Goal: Transaction & Acquisition: Purchase product/service

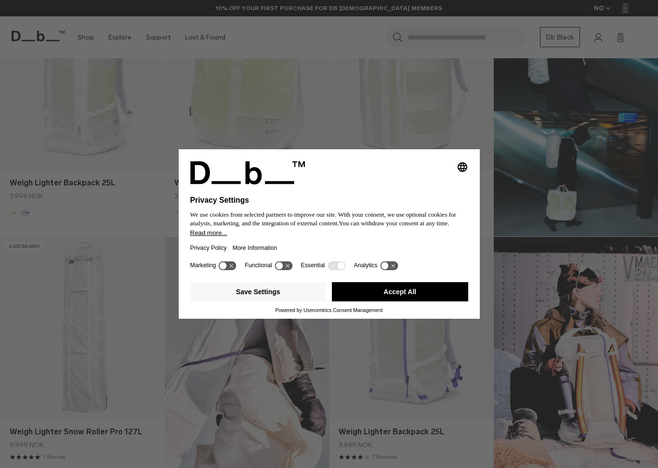
scroll to position [355, 0]
click at [402, 291] on button "Accept All" at bounding box center [400, 291] width 136 height 19
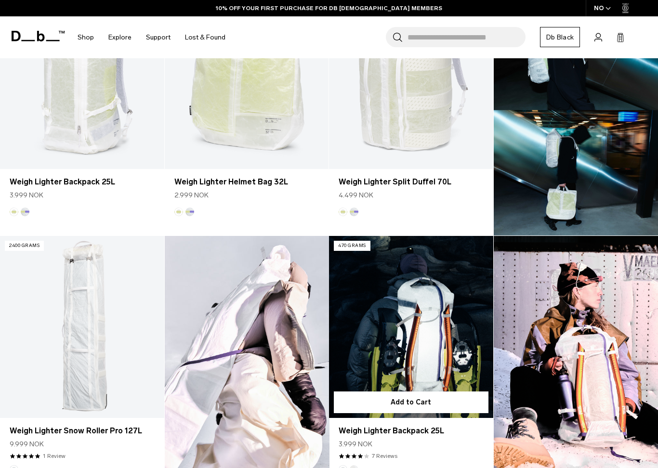
click at [400, 295] on link "Weigh Lighter Backpack 25L" at bounding box center [411, 327] width 164 height 182
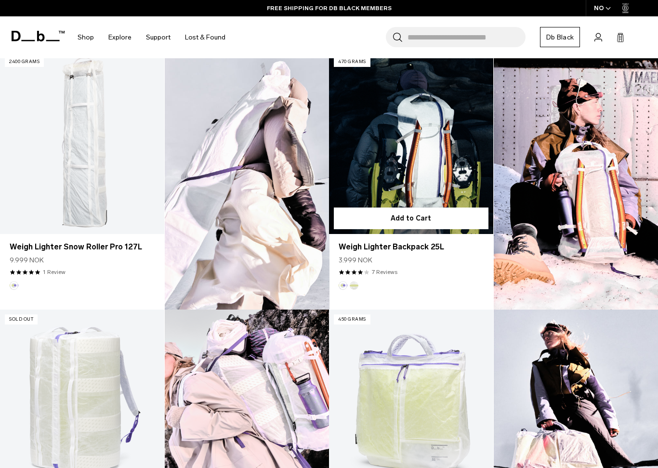
scroll to position [540, 0]
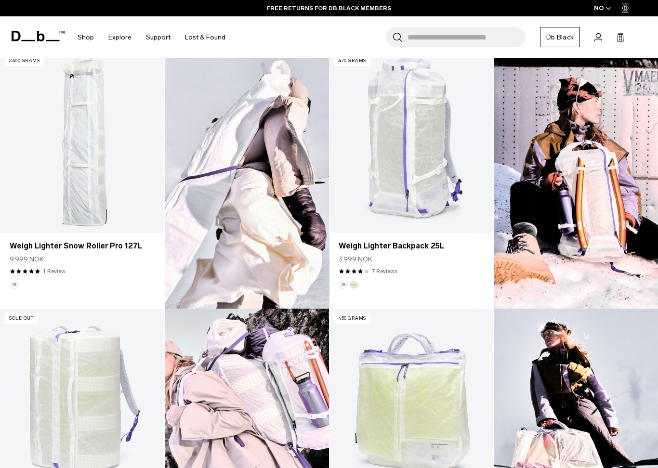
click at [559, 208] on img at bounding box center [576, 180] width 165 height 258
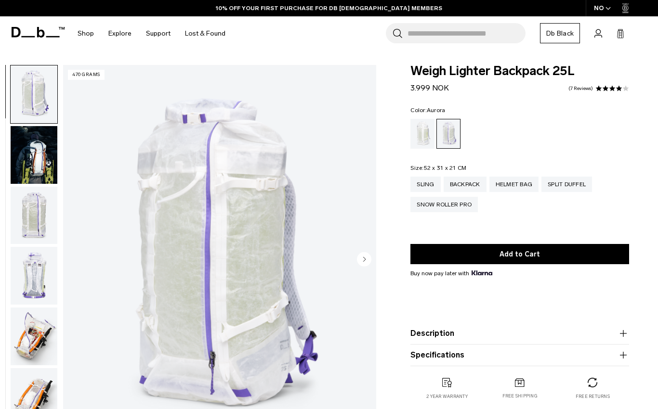
click at [28, 216] on img "button" at bounding box center [34, 216] width 47 height 58
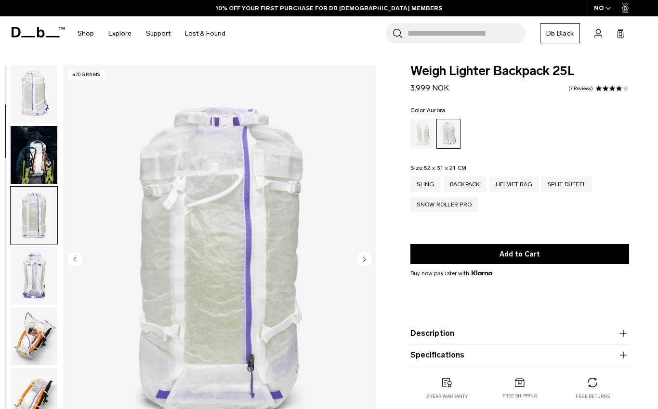
click at [34, 147] on img "button" at bounding box center [34, 155] width 47 height 58
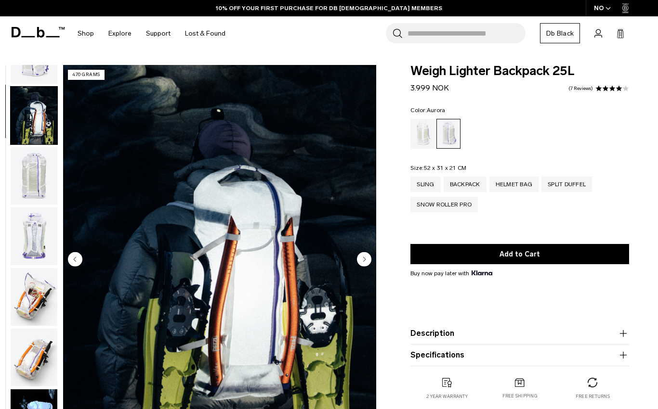
scroll to position [61, 0]
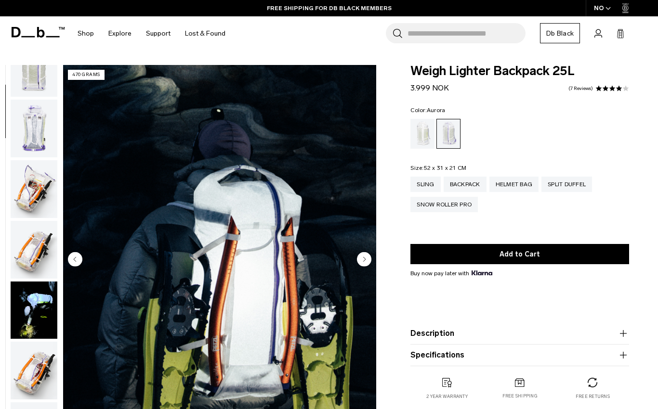
click at [41, 321] on img "button" at bounding box center [34, 311] width 47 height 58
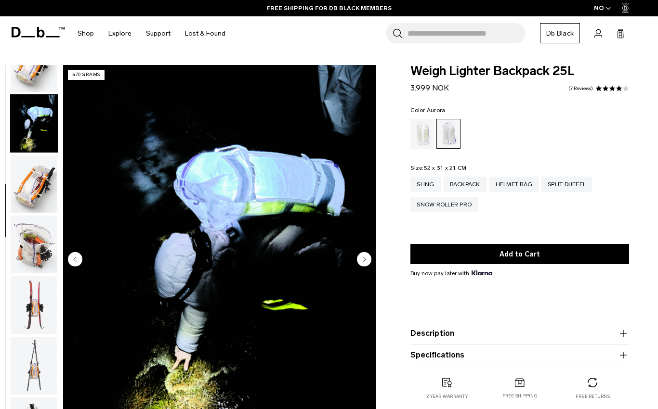
scroll to position [366, 0]
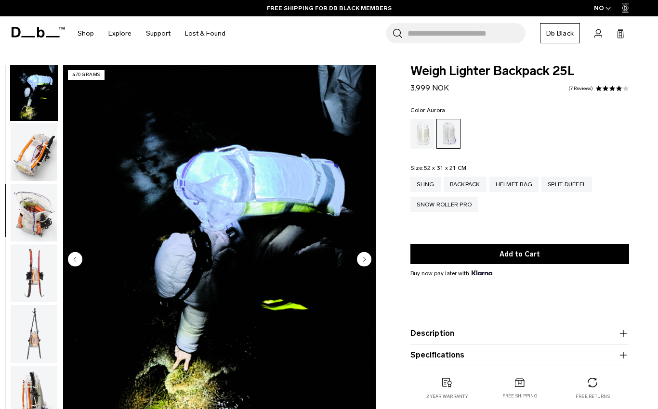
click at [34, 169] on img "button" at bounding box center [34, 152] width 47 height 58
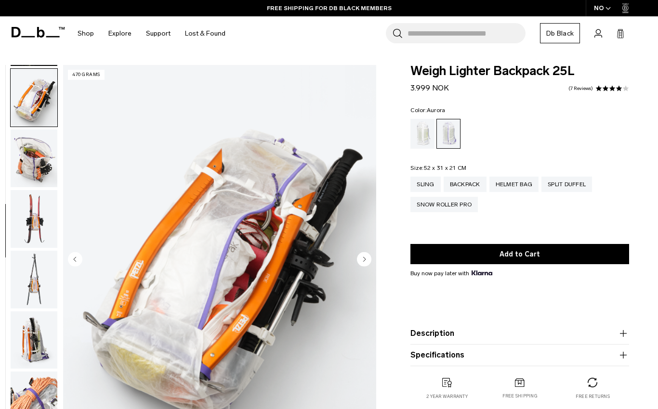
scroll to position [427, 0]
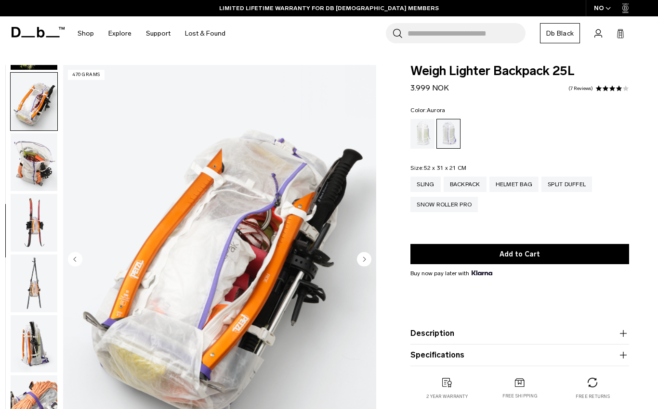
click at [36, 287] on img "button" at bounding box center [34, 284] width 47 height 58
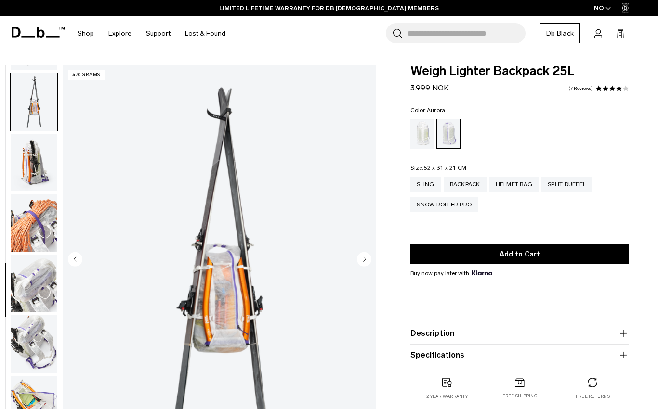
scroll to position [610, 0]
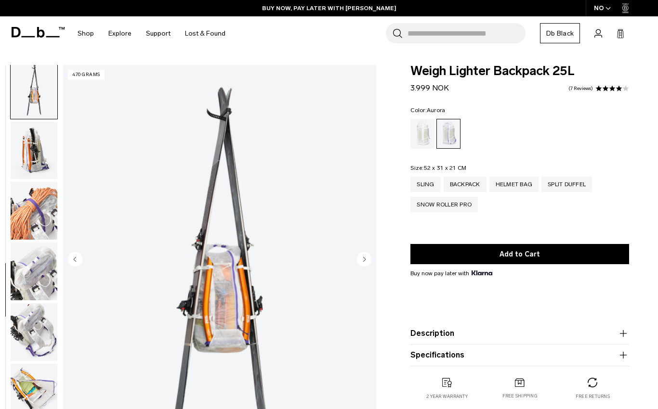
click at [42, 285] on img "button" at bounding box center [34, 272] width 47 height 58
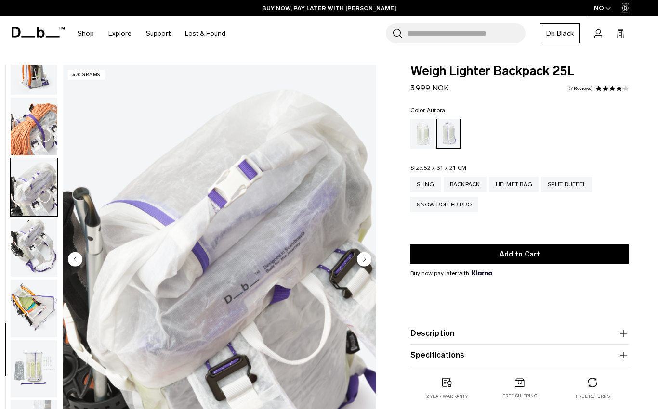
scroll to position [705, 0]
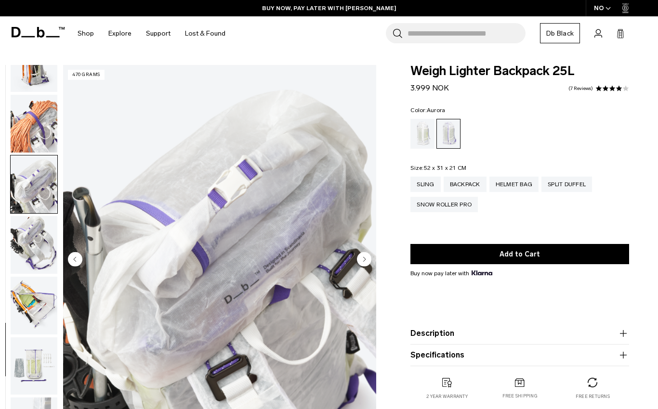
click at [35, 310] on img "button" at bounding box center [34, 306] width 47 height 58
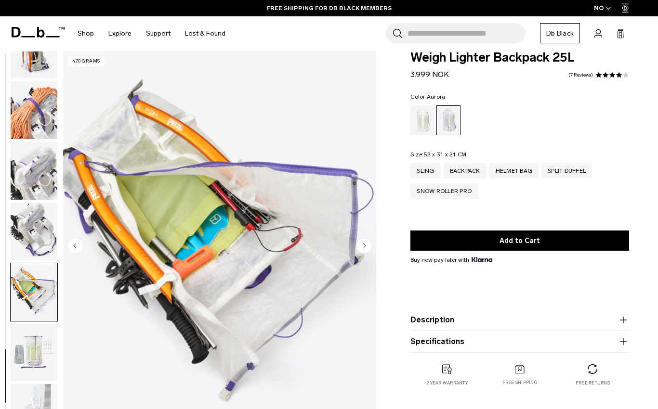
scroll to position [0, 0]
